Goal: Information Seeking & Learning: Learn about a topic

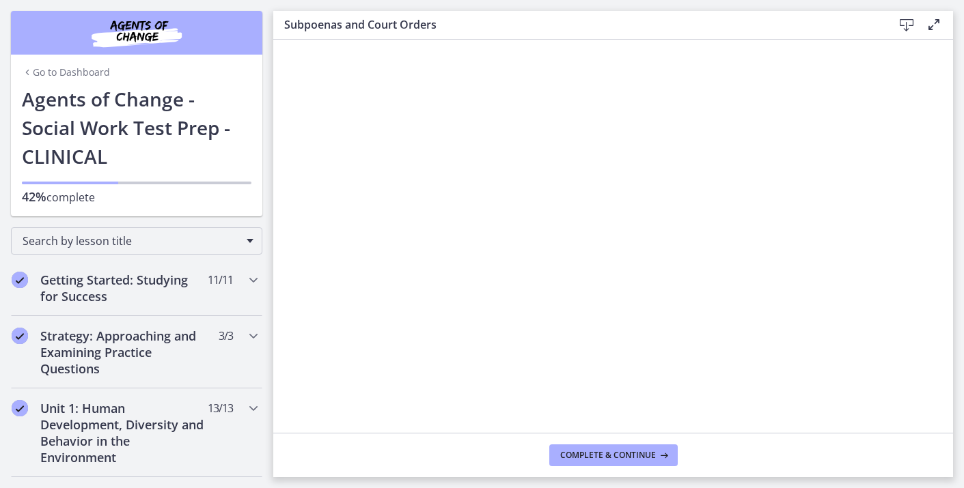
scroll to position [26, 0]
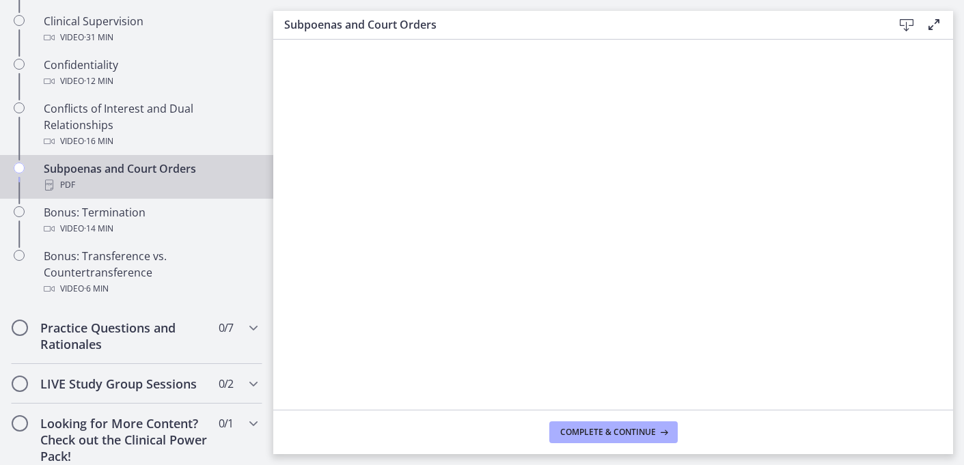
scroll to position [816, 0]
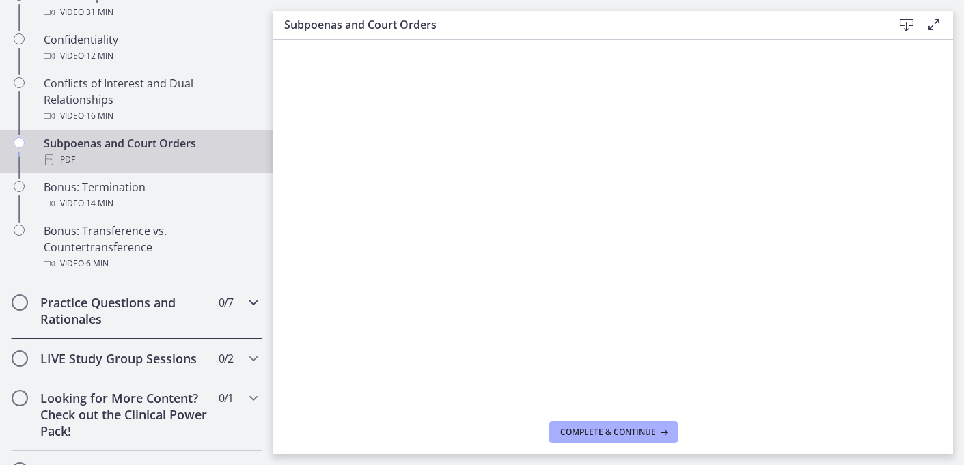
click at [244, 312] on div "Practice Questions and Rationales 0 / 7 Completed" at bounding box center [136, 311] width 251 height 56
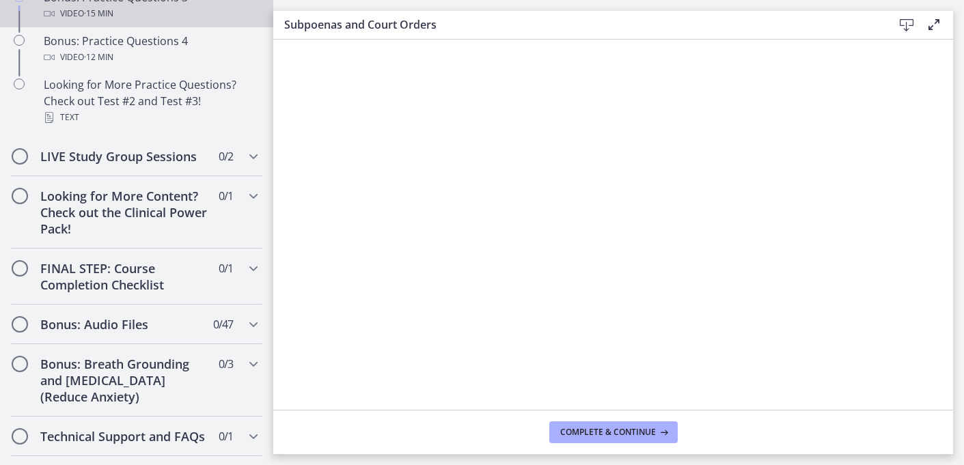
scroll to position [994, 0]
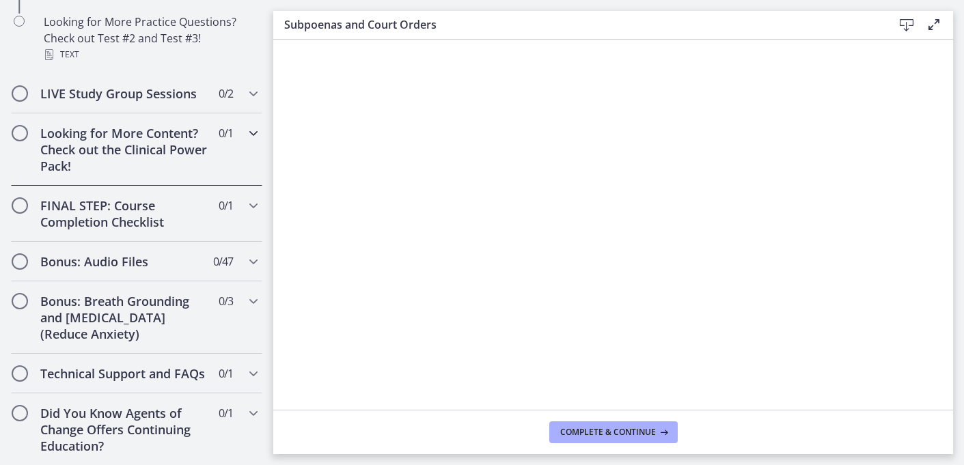
click at [245, 142] on div "Looking for More Content? Check out the Clinical Power Pack! 0 / 1 Completed" at bounding box center [136, 149] width 251 height 72
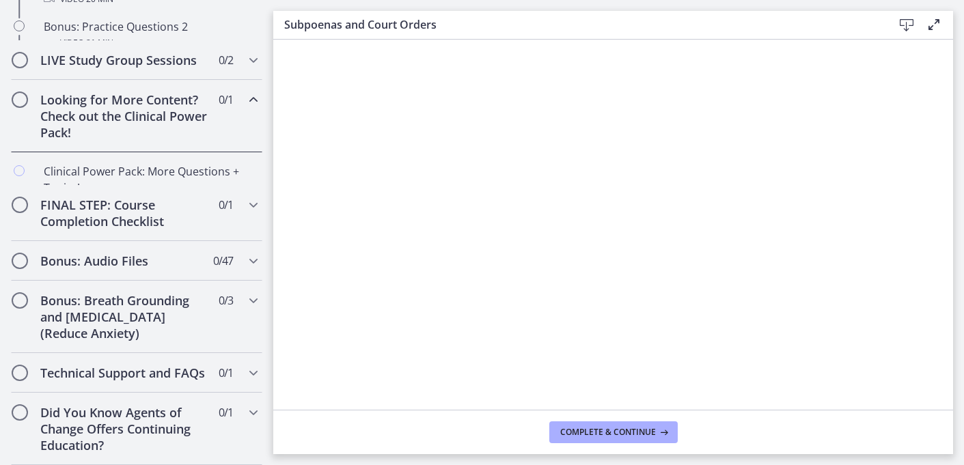
scroll to position [715, 0]
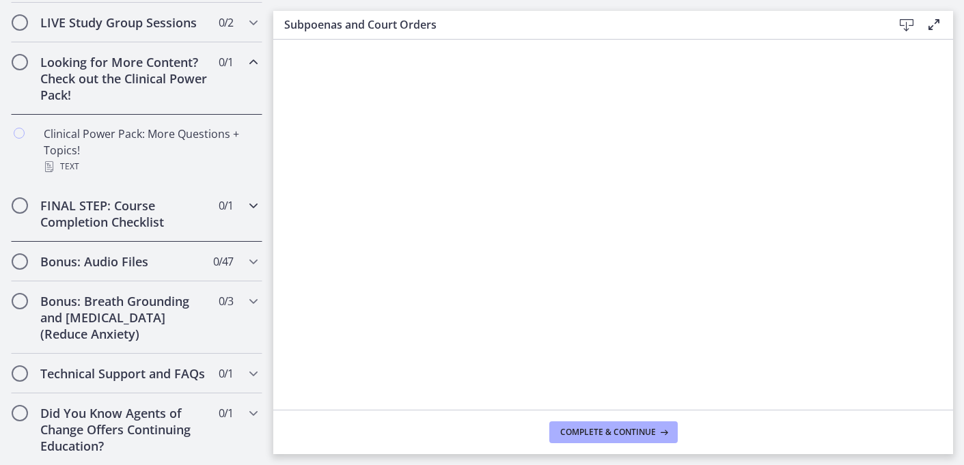
click at [250, 208] on icon "Chapters" at bounding box center [253, 205] width 16 height 16
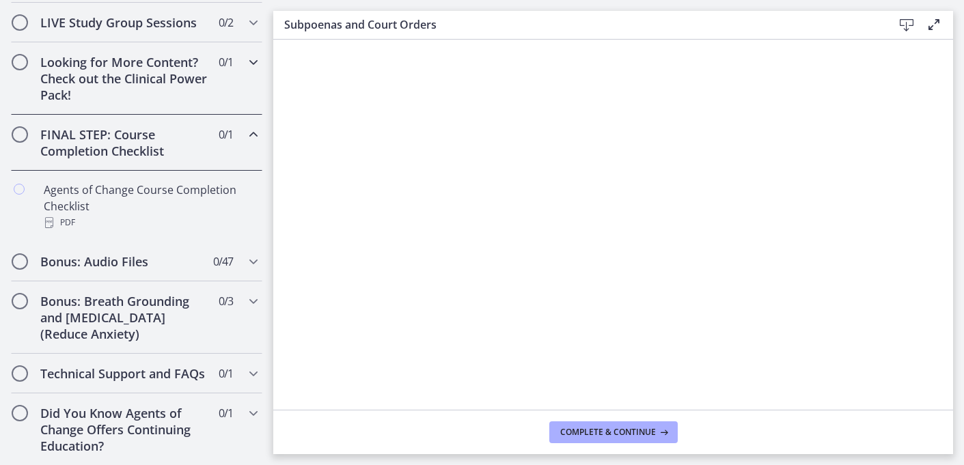
click at [231, 81] on div "Looking for More Content? Check out the Clinical Power Pack! 0 / 1 Completed" at bounding box center [136, 78] width 251 height 72
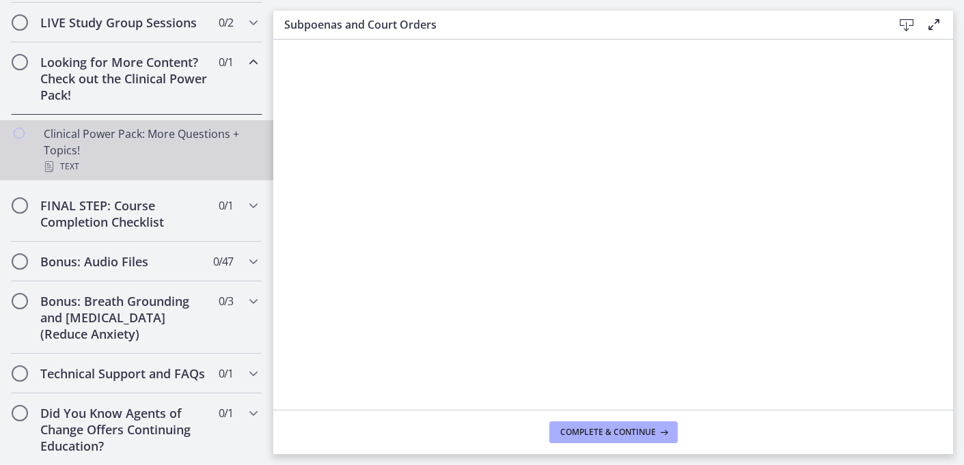
click at [197, 130] on div "Clinical Power Pack: More Questions + Topics! Text" at bounding box center [150, 150] width 213 height 49
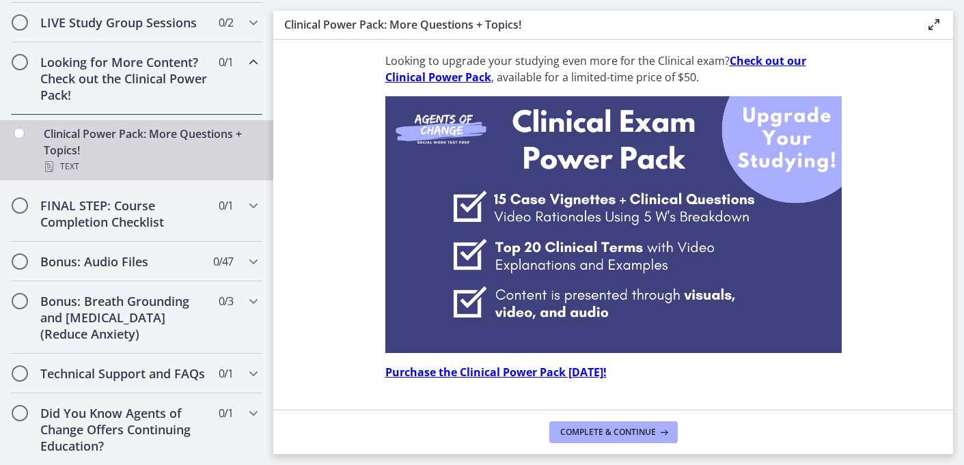
scroll to position [37, 0]
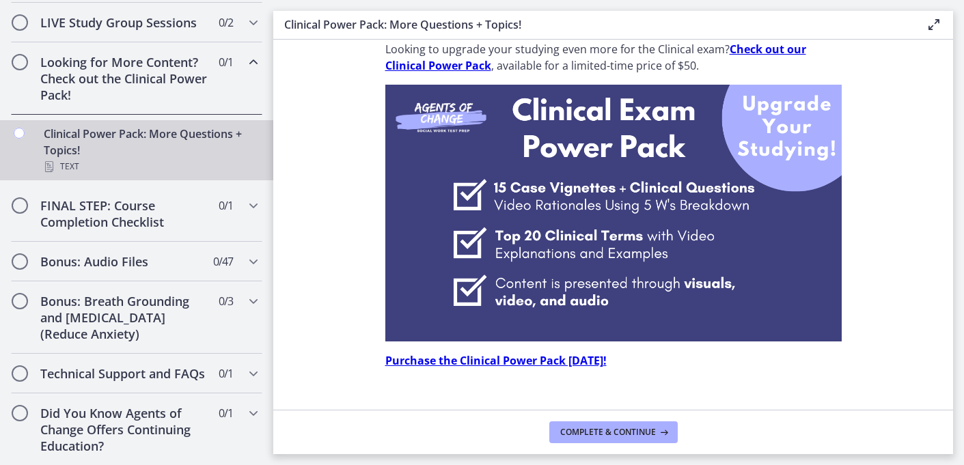
click at [771, 50] on strong "Check out our Clinical Power Pack" at bounding box center [595, 57] width 421 height 31
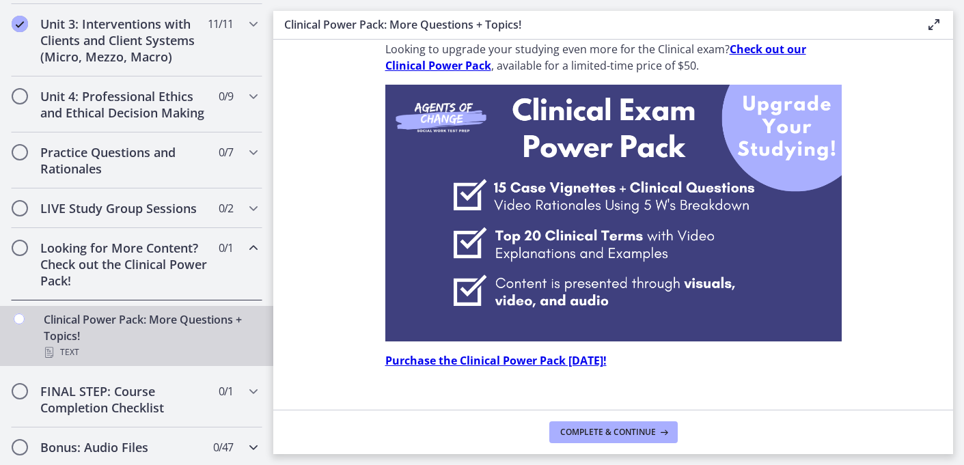
scroll to position [508, 0]
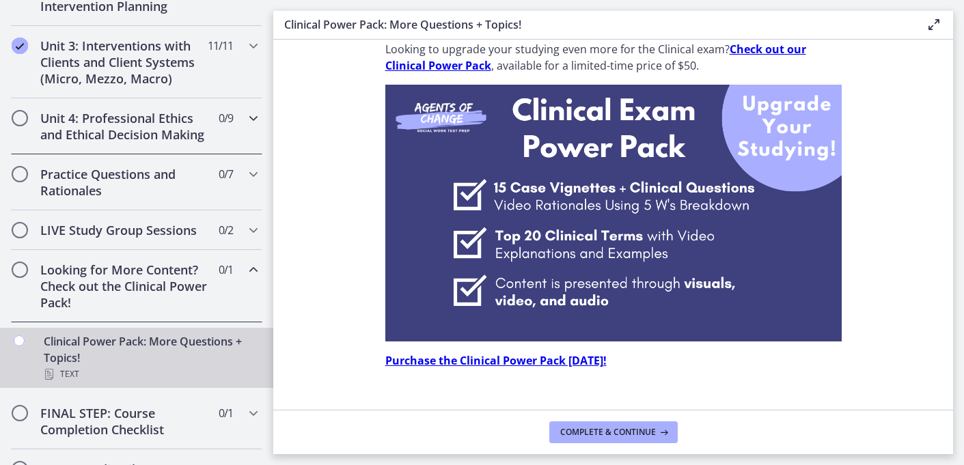
click at [261, 122] on icon "Chapters" at bounding box center [253, 118] width 16 height 16
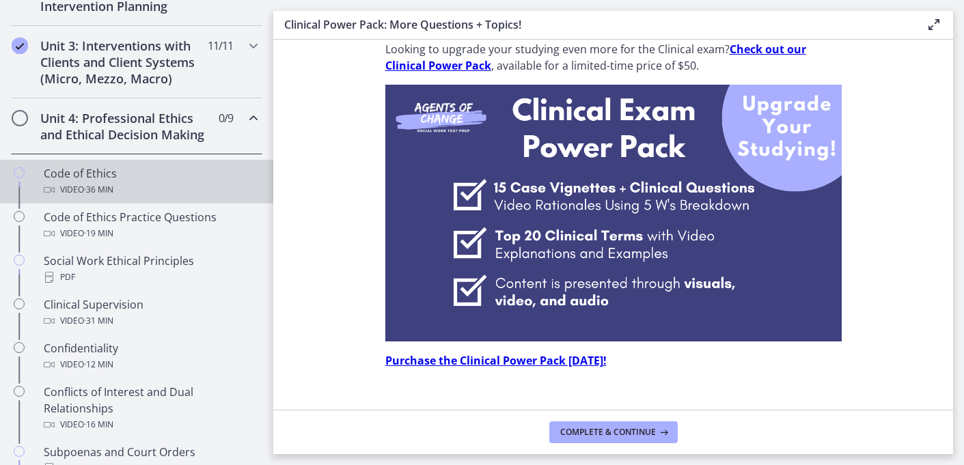
click at [186, 174] on div "Code of Ethics Video · 36 min" at bounding box center [150, 181] width 213 height 33
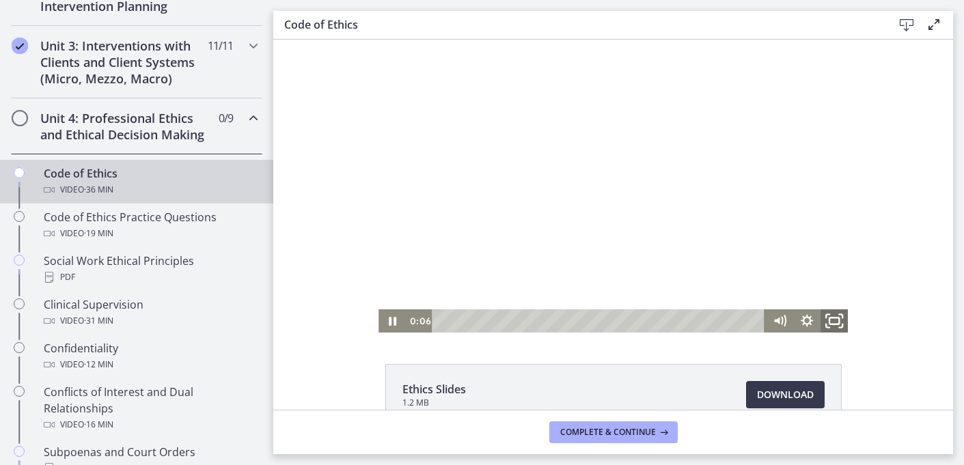
click at [837, 325] on icon "Fullscreen" at bounding box center [834, 321] width 33 height 28
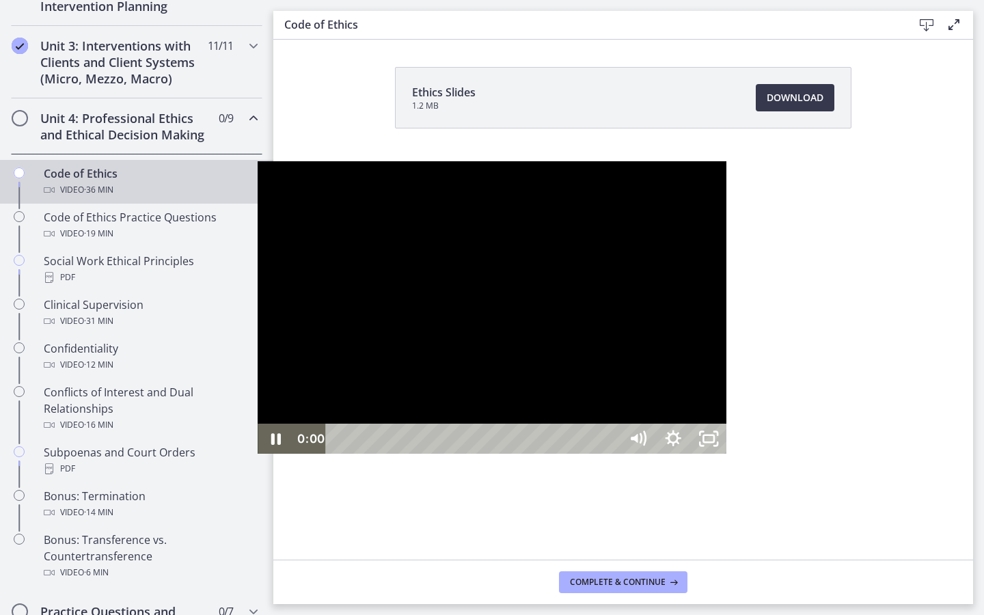
drag, startPoint x: 99, startPoint y: 604, endPoint x: 59, endPoint y: 605, distance: 39.6
click at [293, 454] on div "0:00 0:00" at bounding box center [456, 439] width 327 height 30
click at [270, 446] on icon "Pause" at bounding box center [276, 439] width 12 height 14
click at [256, 457] on icon "Play Video" at bounding box center [277, 439] width 42 height 36
click at [270, 446] on icon "Pause" at bounding box center [276, 439] width 12 height 14
